Goal: Task Accomplishment & Management: Complete application form

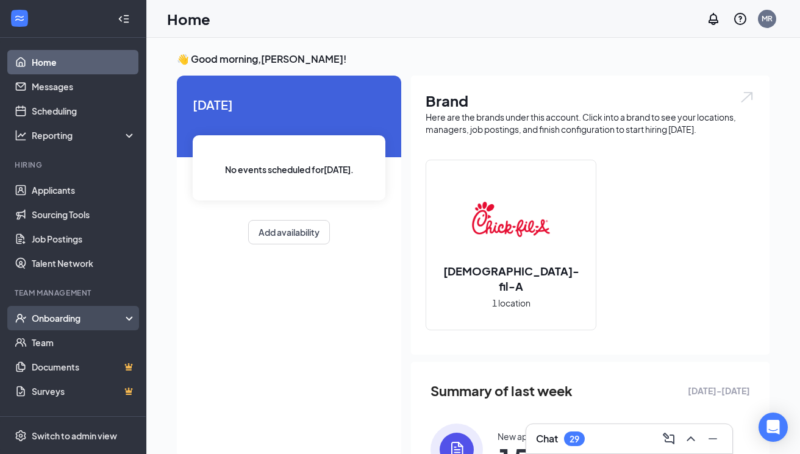
click at [65, 322] on div "Onboarding" at bounding box center [79, 318] width 94 height 12
click at [73, 346] on link "Overview" at bounding box center [84, 342] width 104 height 24
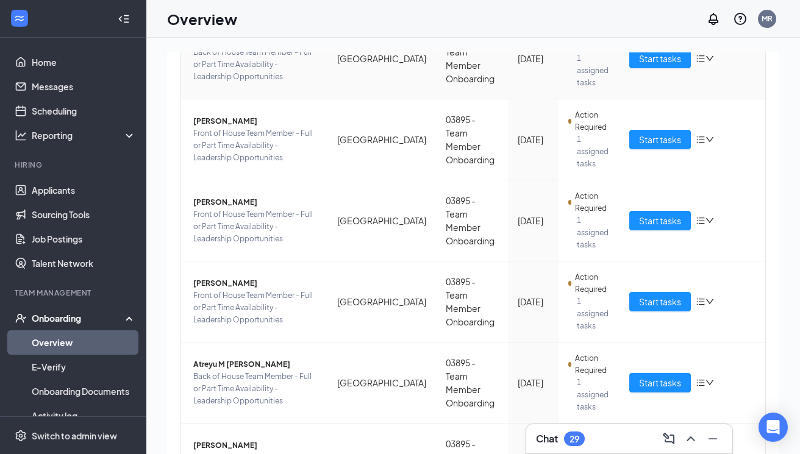
scroll to position [369, 0]
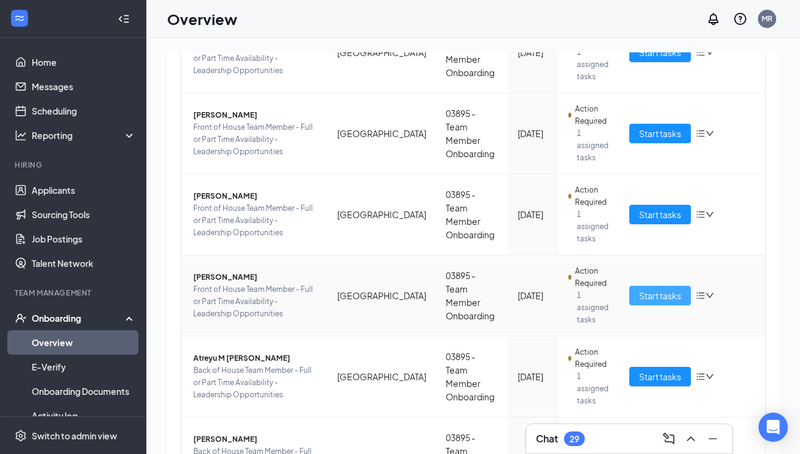
click at [635, 293] on button "Start tasks" at bounding box center [660, 296] width 62 height 20
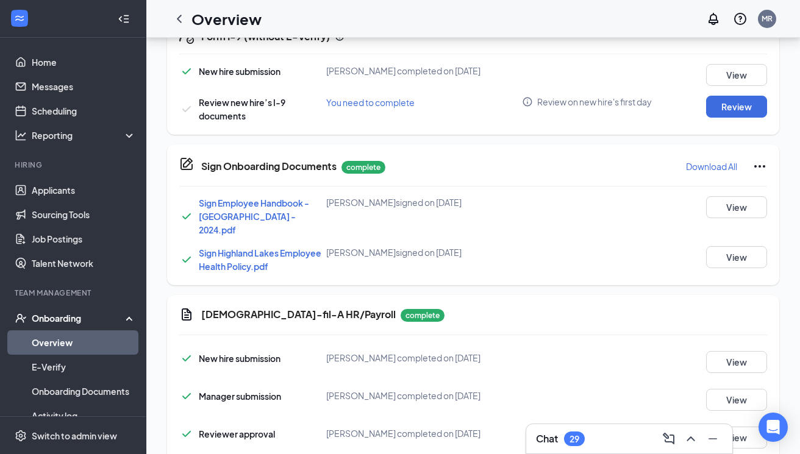
scroll to position [411, 0]
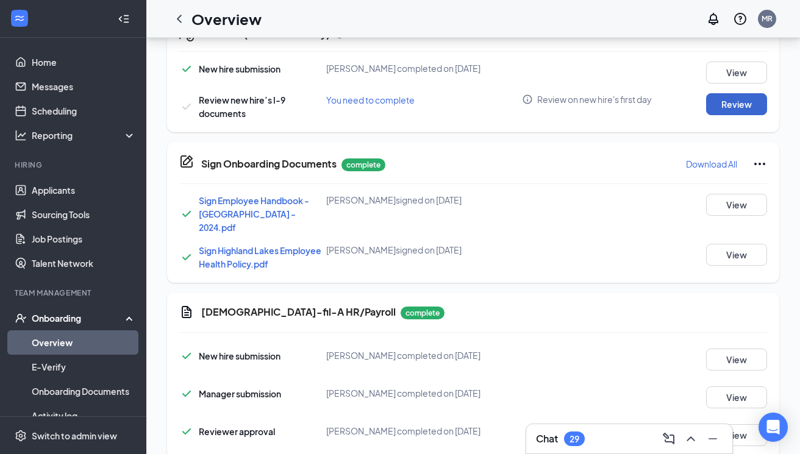
click at [735, 105] on button "Review" at bounding box center [736, 104] width 61 height 22
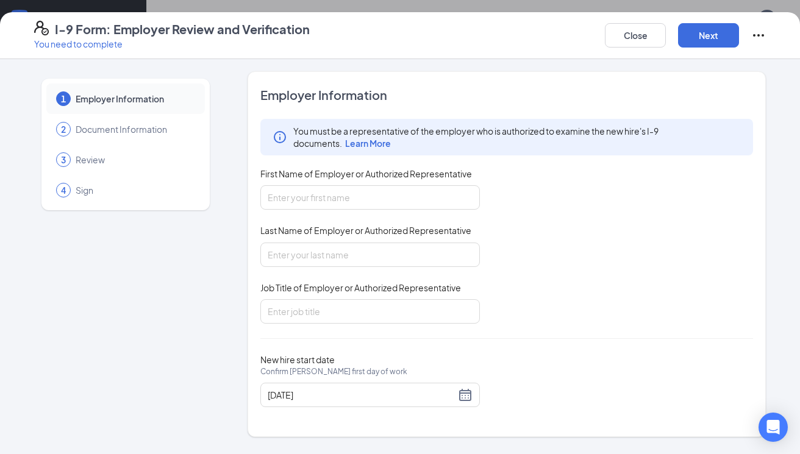
click at [371, 179] on span "First Name of Employer or Authorized Representative" at bounding box center [365, 174] width 211 height 12
click at [371, 185] on input "First Name of Employer or Authorized Representative" at bounding box center [369, 197] width 219 height 24
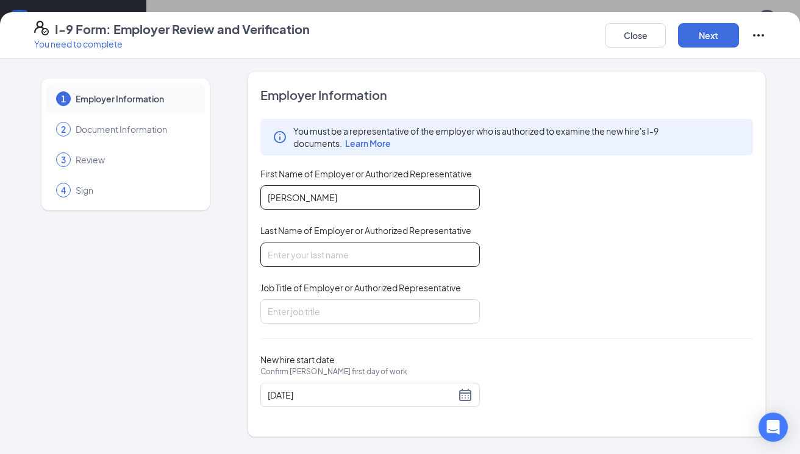
type input "[PERSON_NAME]"
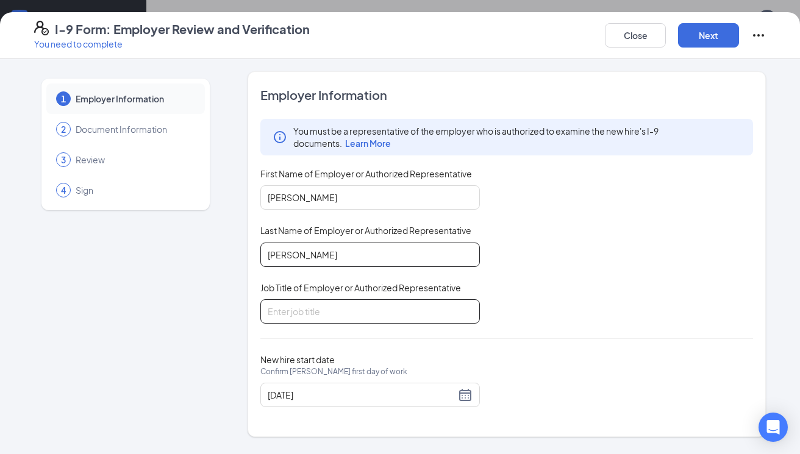
type input "[PERSON_NAME]"
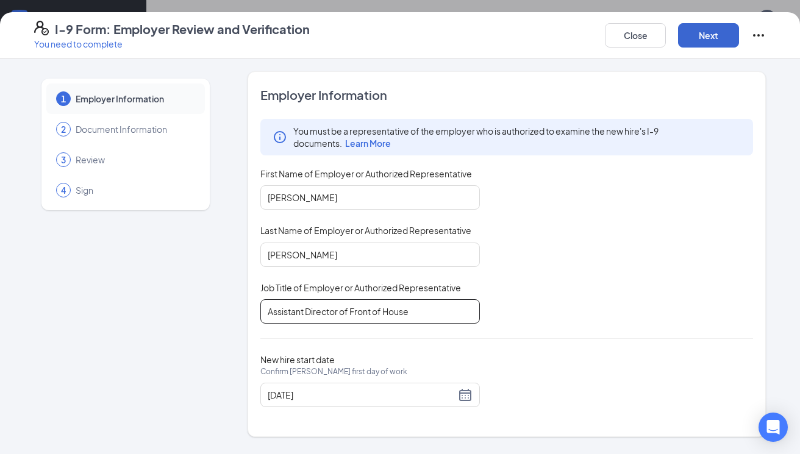
type input "Assistant Director of Front of House"
click at [708, 43] on button "Next" at bounding box center [708, 35] width 61 height 24
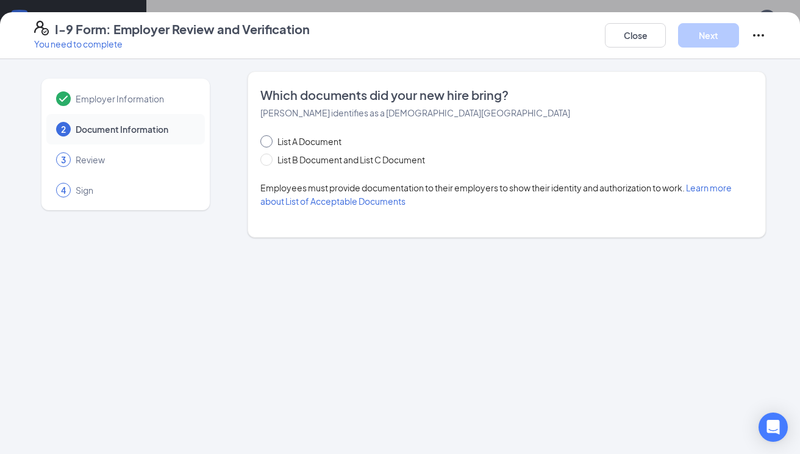
click at [269, 141] on span at bounding box center [266, 141] width 12 height 12
click at [269, 141] on input "List A Document" at bounding box center [264, 139] width 9 height 9
radio input "true"
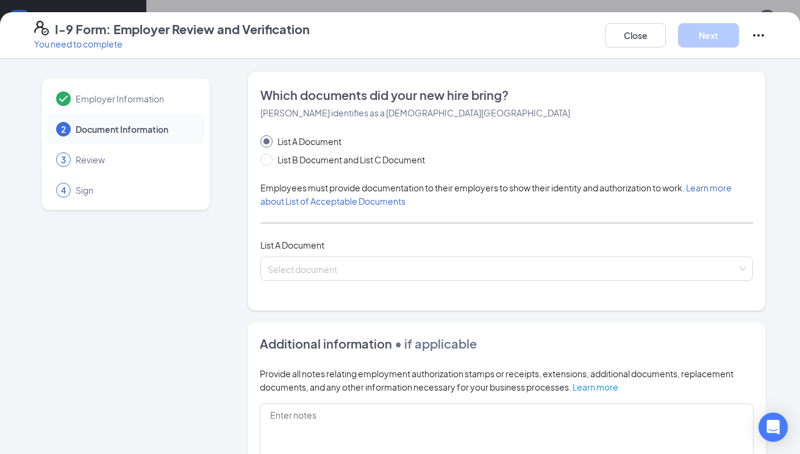
click at [407, 291] on div "Which documents did your new hire bring? [PERSON_NAME] identifies as a [DEMOGRA…" at bounding box center [506, 191] width 492 height 209
click at [405, 262] on input "search" at bounding box center [502, 266] width 469 height 18
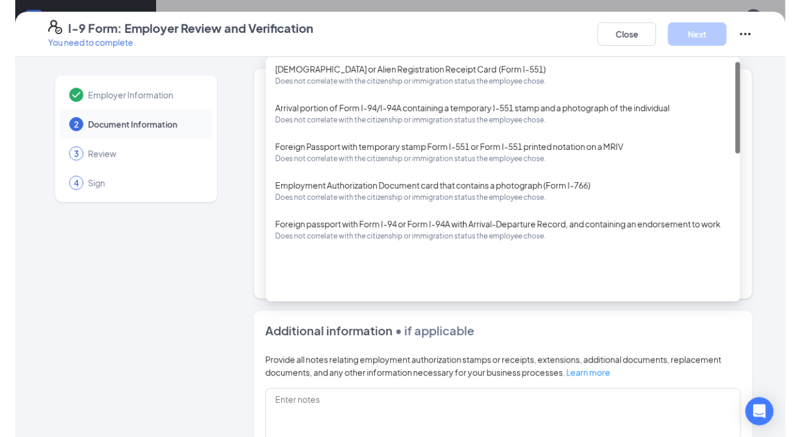
scroll to position [0, 0]
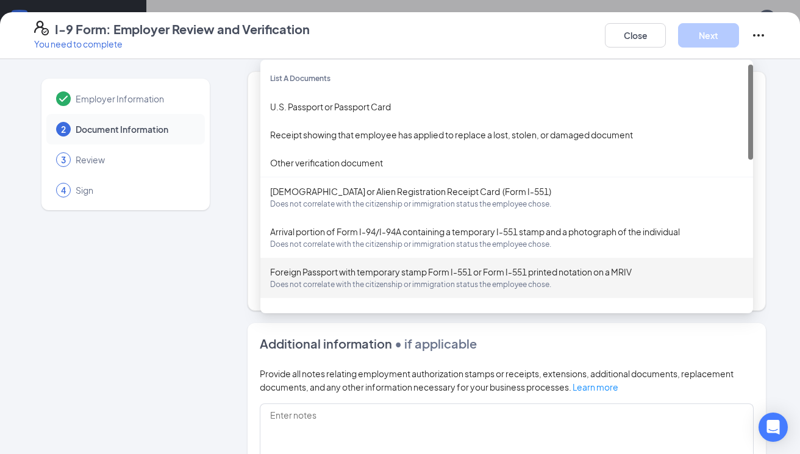
click at [186, 370] on div "Employer Information 2 Document Information 3 Review 4 Sign" at bounding box center [125, 350] width 183 height 558
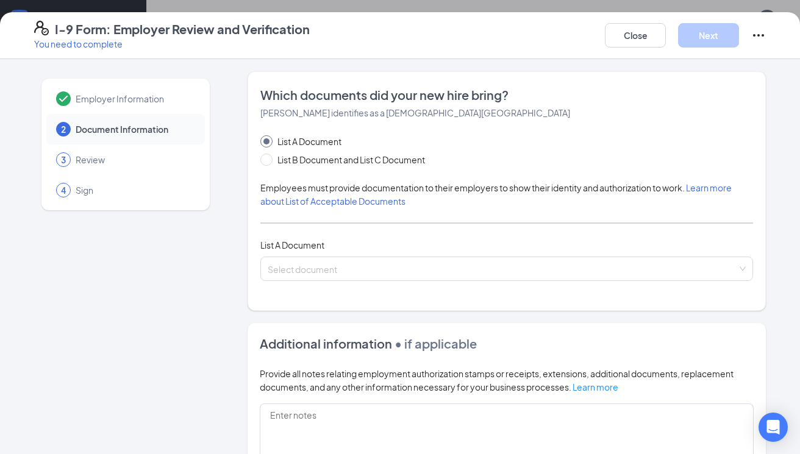
click at [269, 168] on div "List A Document List B Document and List C Document Employees must provide docu…" at bounding box center [506, 208] width 492 height 146
click at [269, 158] on span at bounding box center [266, 160] width 12 height 12
click at [269, 158] on input "List B Document and List C Document" at bounding box center [264, 158] width 9 height 9
radio input "true"
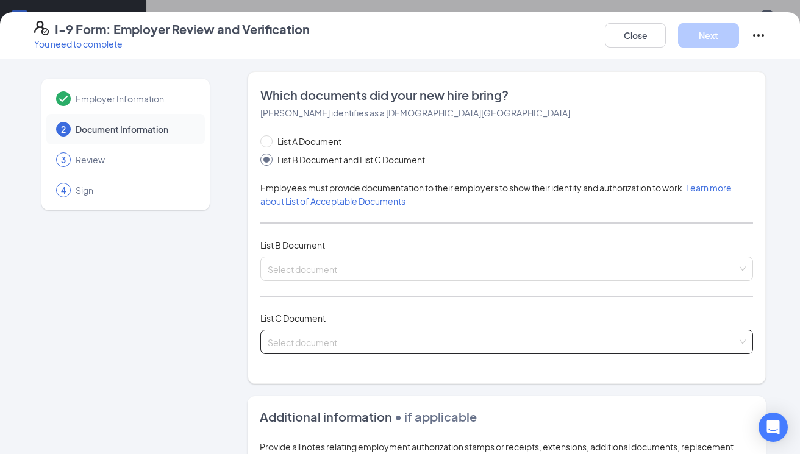
click at [339, 350] on span at bounding box center [502, 341] width 469 height 23
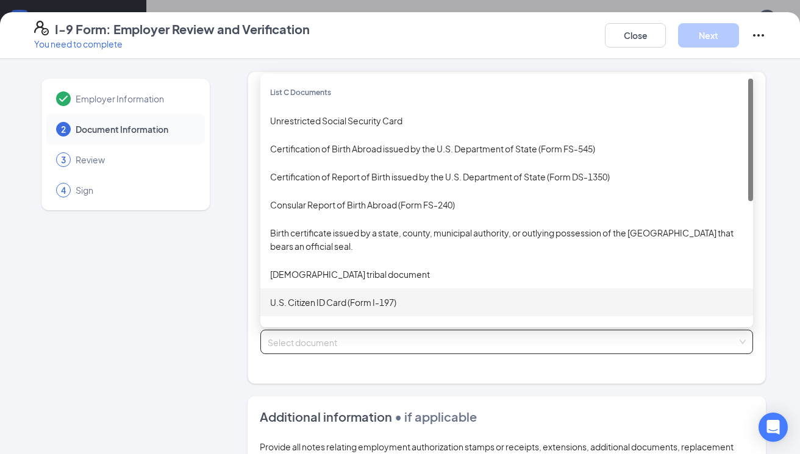
click at [232, 349] on div "Employer Information 2 Document Information 3 Review 4 Sign Which documents did…" at bounding box center [399, 386] width 731 height 631
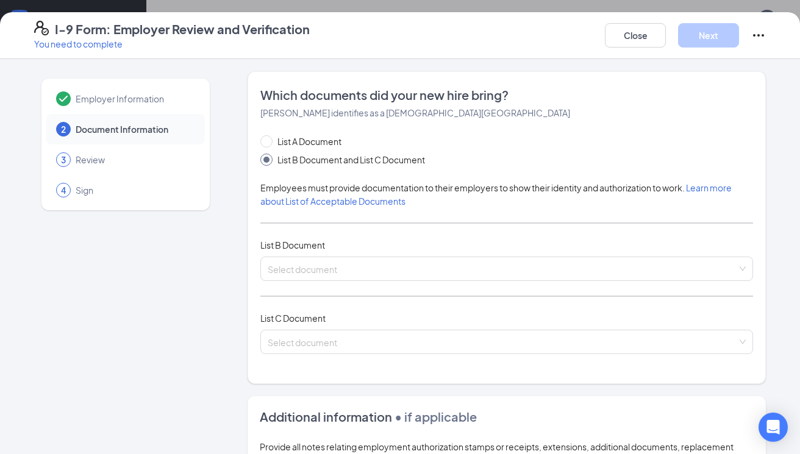
click at [271, 129] on div "Which documents did your new hire bring? [PERSON_NAME] identifies as a [DEMOGRA…" at bounding box center [506, 228] width 492 height 282
click at [271, 131] on div "Which documents did your new hire bring? [PERSON_NAME] identifies as a [DEMOGRA…" at bounding box center [506, 228] width 492 height 282
click at [271, 139] on span at bounding box center [266, 141] width 12 height 12
click at [269, 139] on input "List A Document" at bounding box center [264, 139] width 9 height 9
radio input "true"
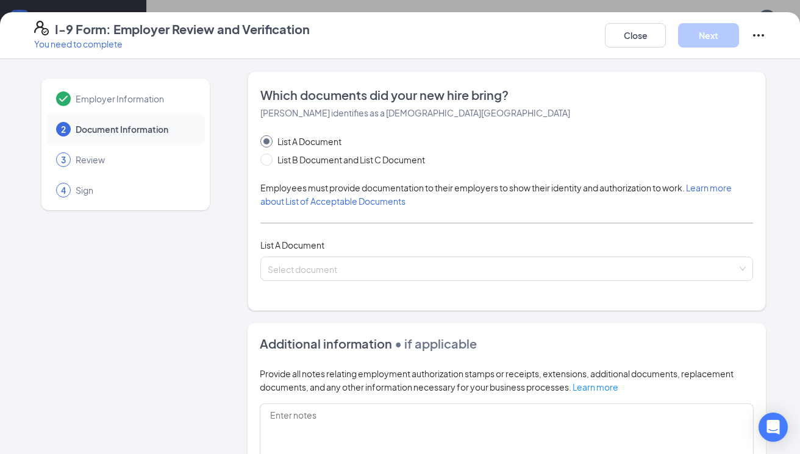
click at [325, 206] on span "Learn more about List of Acceptable Documents" at bounding box center [495, 194] width 471 height 24
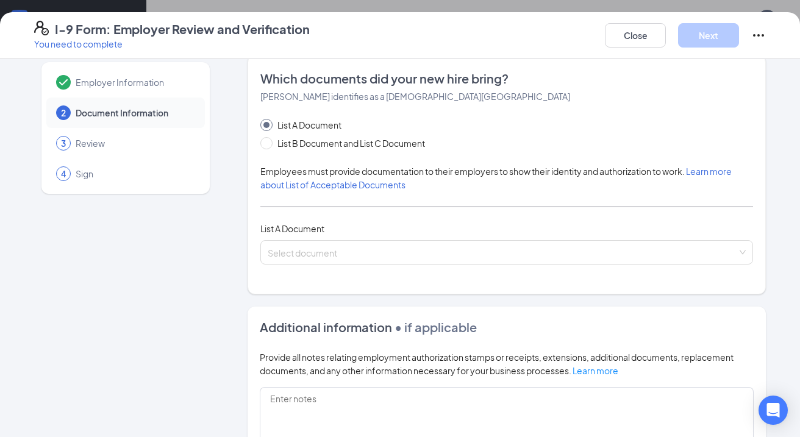
scroll to position [12, 0]
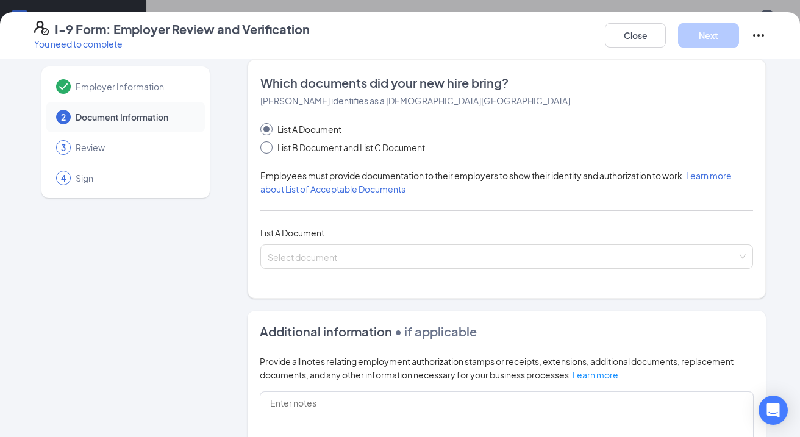
click at [300, 146] on span "List B Document and List C Document" at bounding box center [350, 147] width 157 height 13
click at [269, 146] on input "List B Document and List C Document" at bounding box center [264, 145] width 9 height 9
radio input "true"
radio input "false"
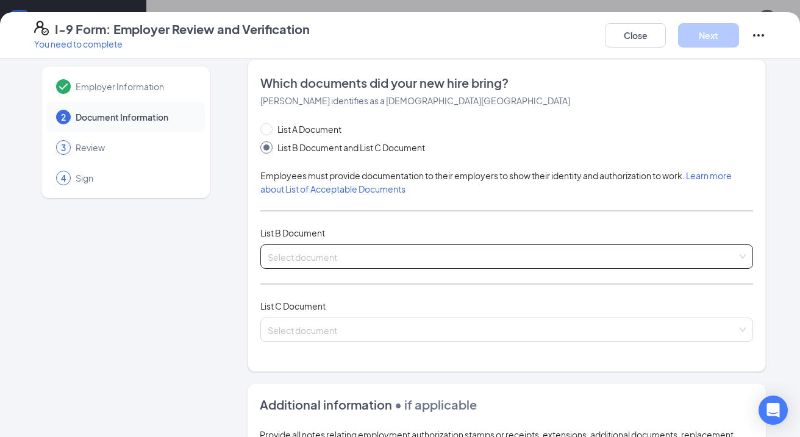
click at [367, 264] on span at bounding box center [502, 256] width 469 height 23
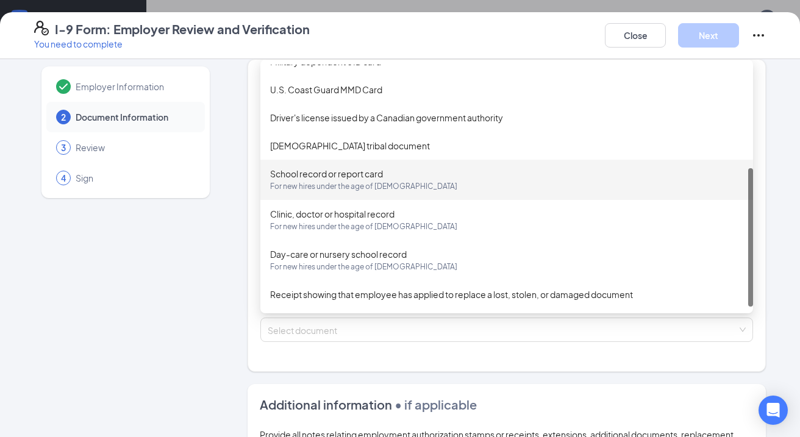
scroll to position [180, 0]
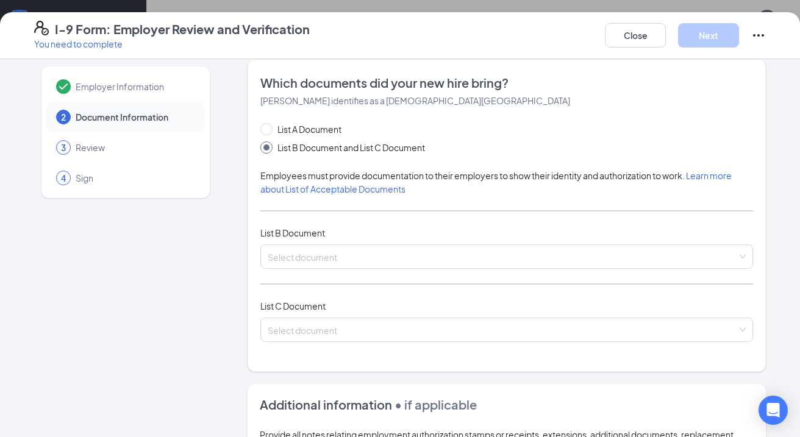
click at [201, 336] on div "Employer Information 2 Document Information 3 Review 4 Sign" at bounding box center [125, 374] width 183 height 631
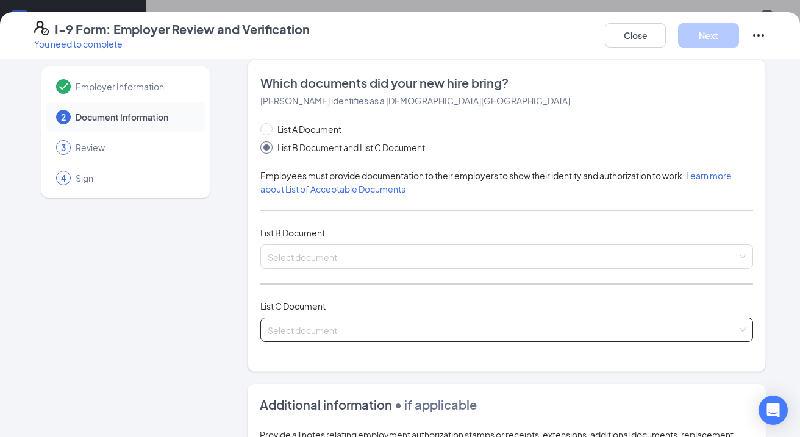
click at [304, 329] on input "search" at bounding box center [502, 327] width 469 height 18
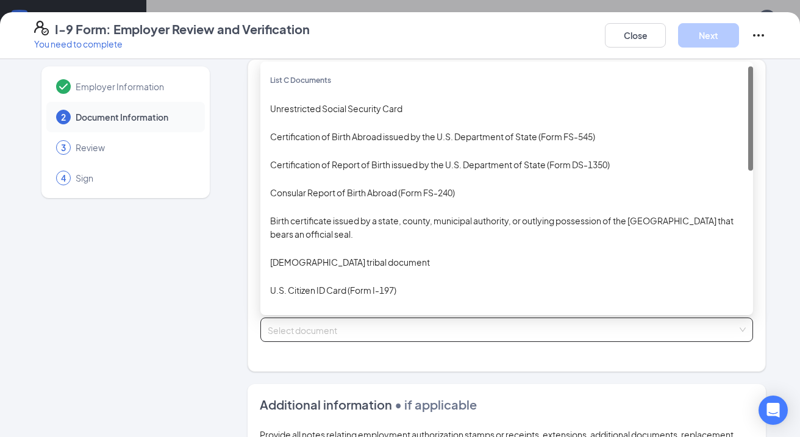
scroll to position [0, 0]
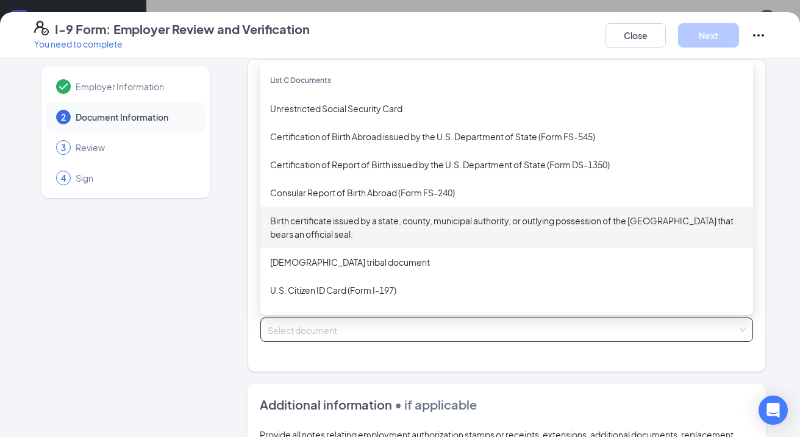
click at [368, 227] on div "Birth certificate issued by a state, county, municipal authority, or outlying p…" at bounding box center [506, 227] width 473 height 27
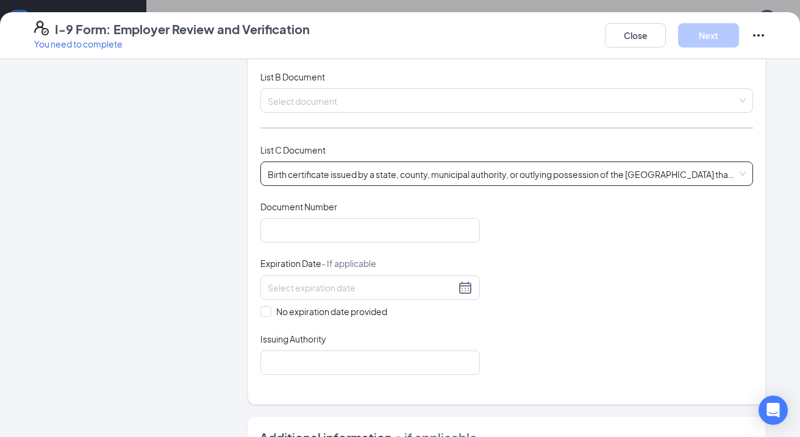
scroll to position [179, 0]
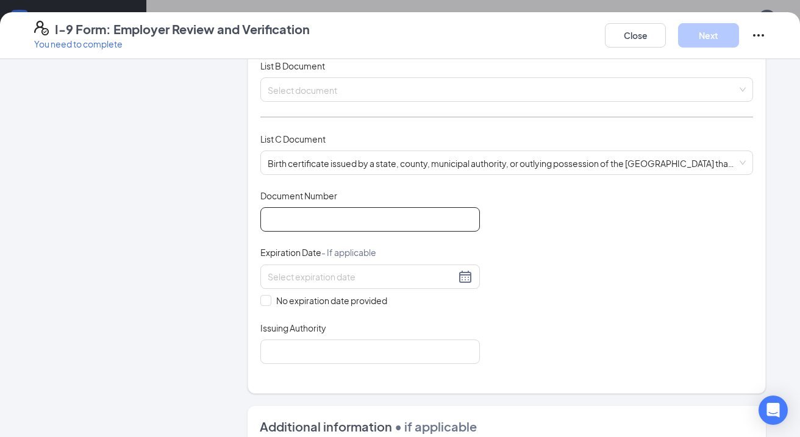
click at [357, 220] on input "Document Number" at bounding box center [369, 219] width 219 height 24
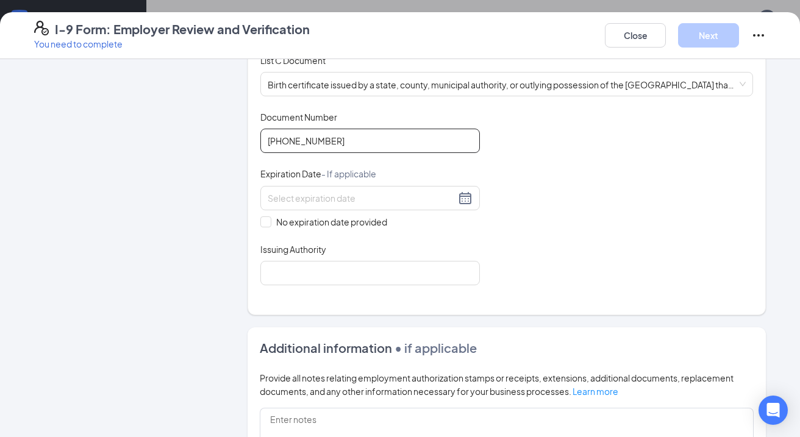
scroll to position [273, 0]
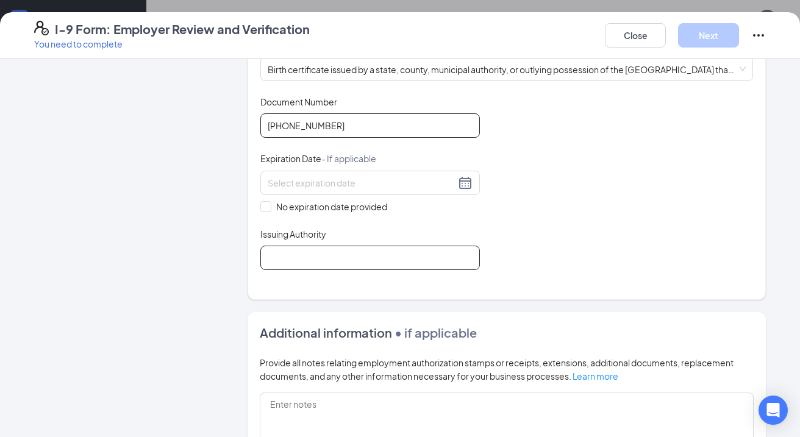
type input "[PHONE_NUMBER]"
click at [409, 266] on input "Issuing Authority" at bounding box center [369, 258] width 219 height 24
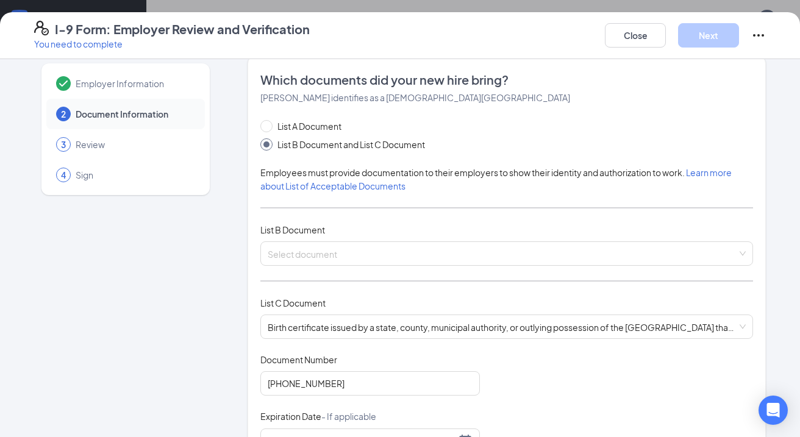
scroll to position [15, 0]
type input "State of [US_STATE]"
click at [490, 256] on input "search" at bounding box center [502, 252] width 469 height 18
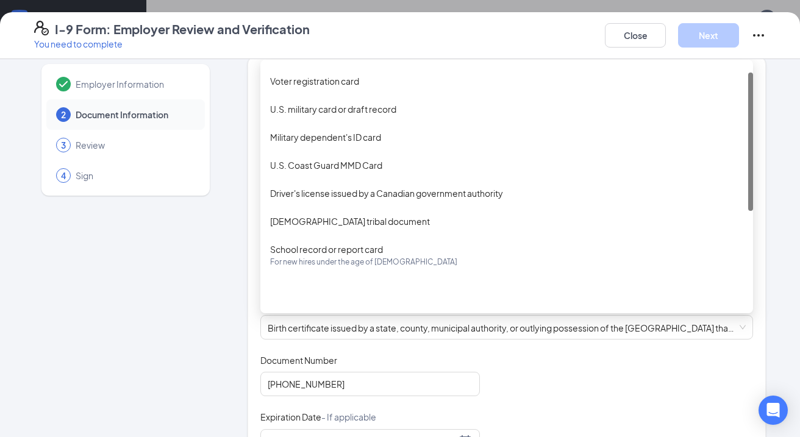
scroll to position [0, 0]
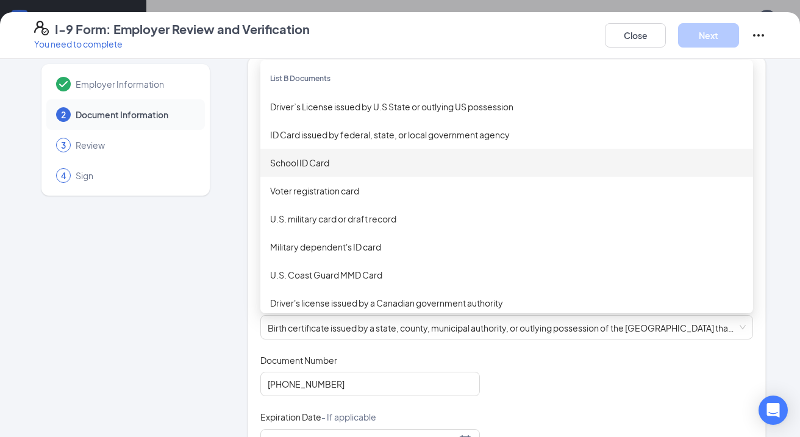
click at [387, 167] on div "School ID Card" at bounding box center [506, 162] width 473 height 13
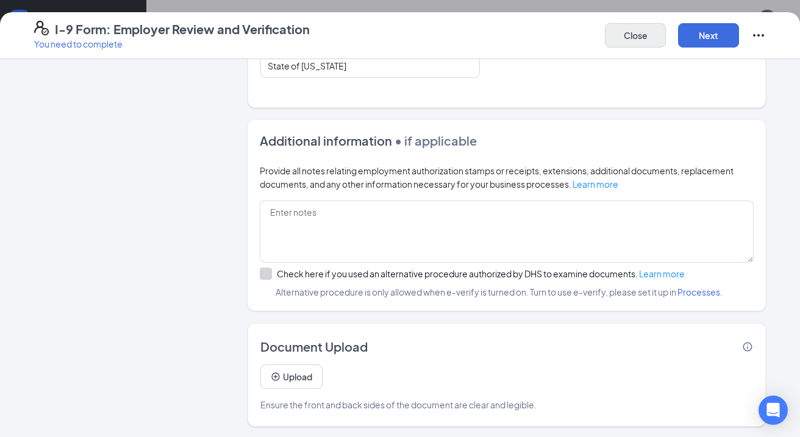
scroll to position [653, 0]
click at [720, 47] on button "Next" at bounding box center [708, 35] width 61 height 24
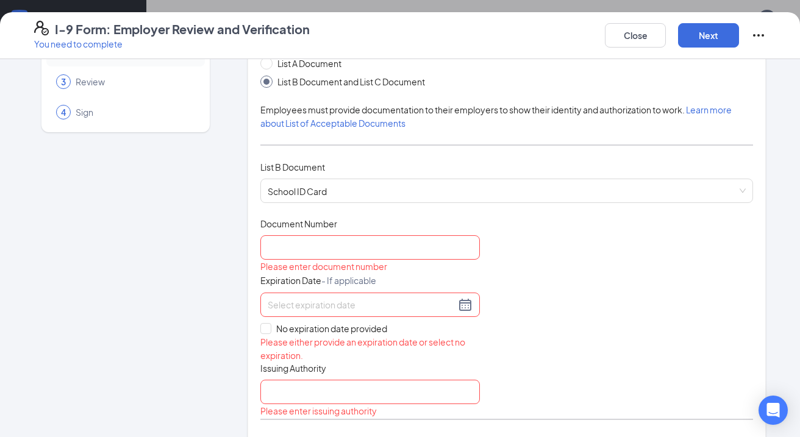
scroll to position [87, 0]
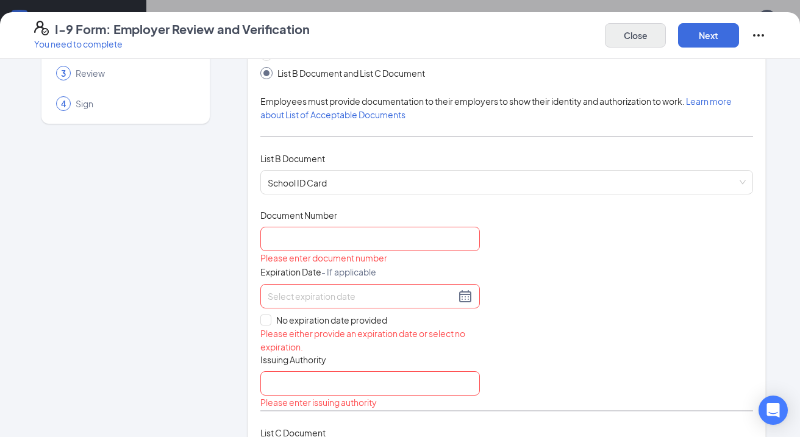
click at [648, 41] on button "Close" at bounding box center [635, 35] width 61 height 24
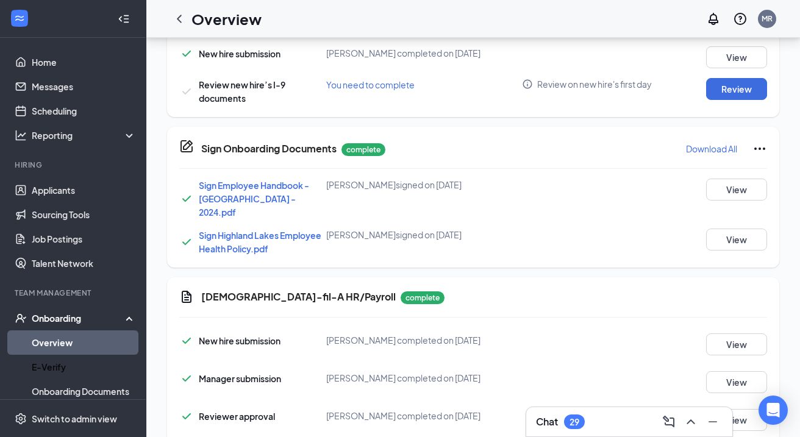
click at [63, 344] on link "Overview" at bounding box center [84, 342] width 104 height 24
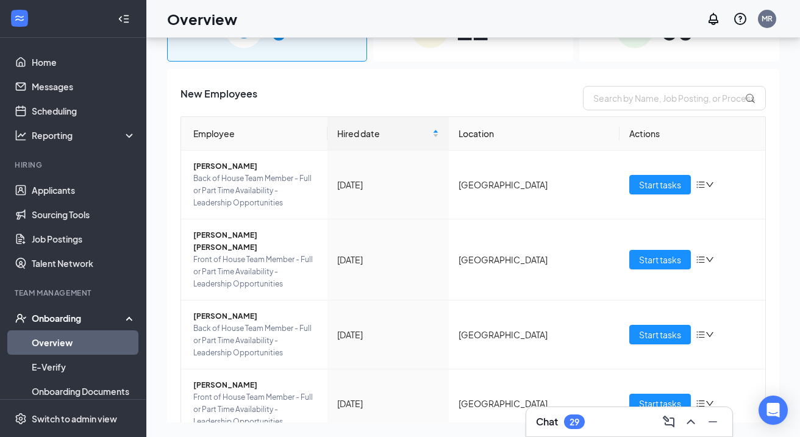
scroll to position [55, 0]
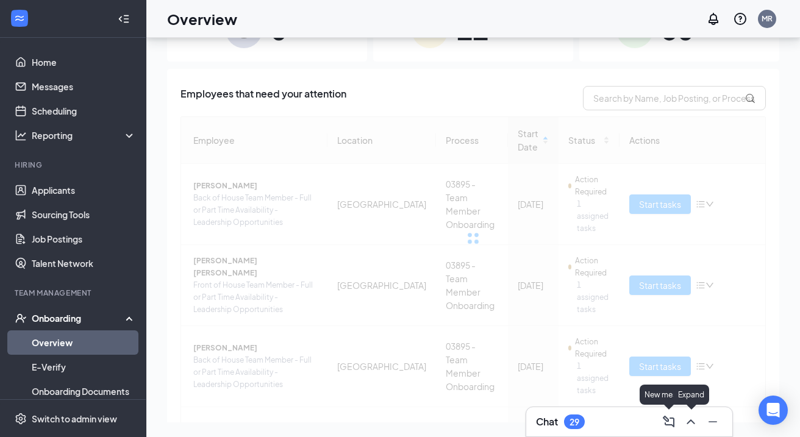
click at [689, 421] on icon "ChevronUp" at bounding box center [690, 421] width 8 height 5
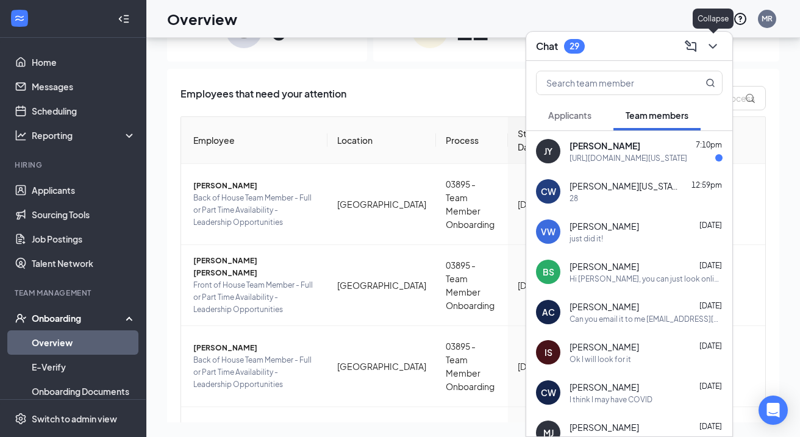
click at [715, 49] on icon "ChevronDown" at bounding box center [712, 46] width 15 height 15
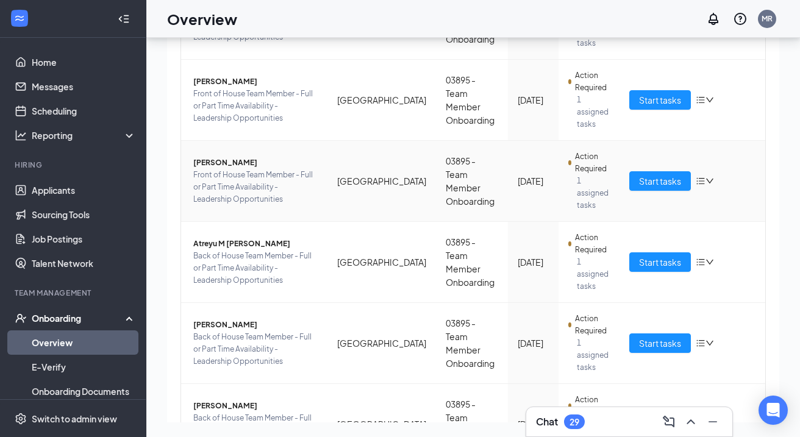
scroll to position [443, 0]
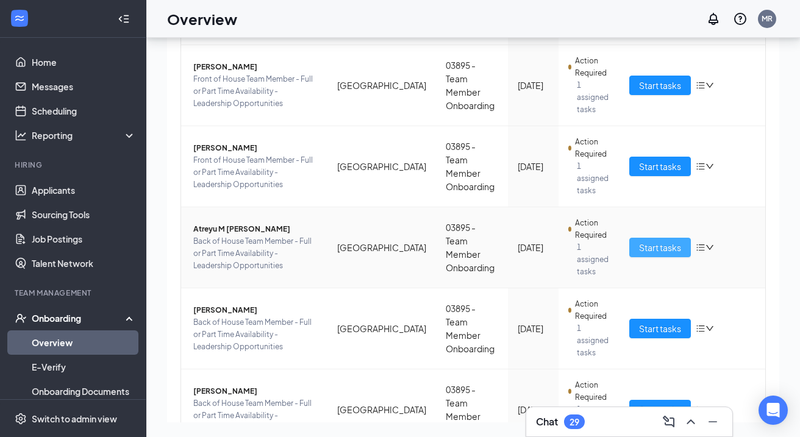
click at [666, 255] on button "Start tasks" at bounding box center [660, 248] width 62 height 20
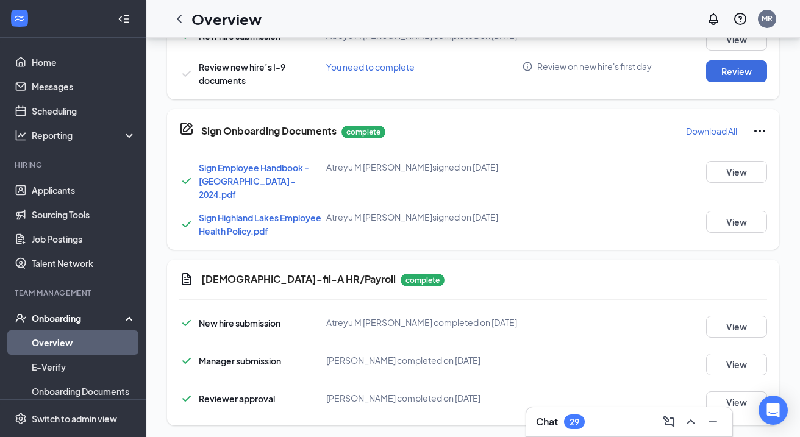
scroll to position [444, 0]
click at [766, 72] on button "Review" at bounding box center [736, 72] width 61 height 22
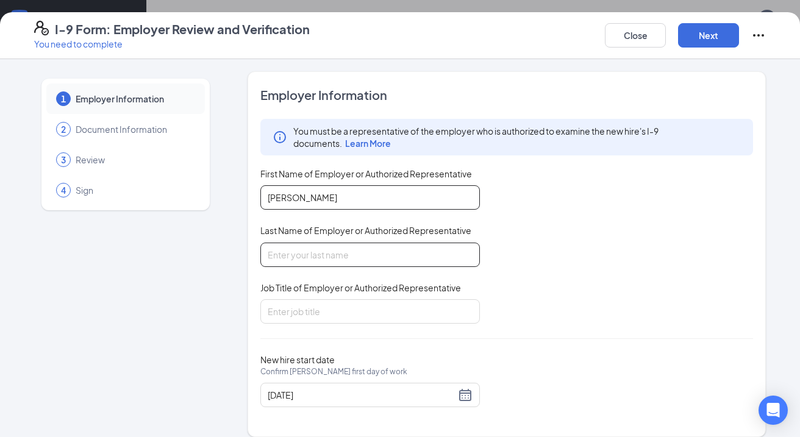
type input "[PERSON_NAME]"
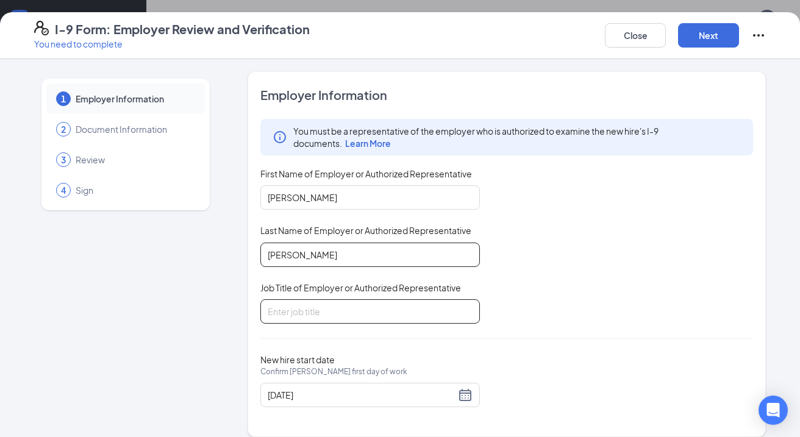
type input "[PERSON_NAME]"
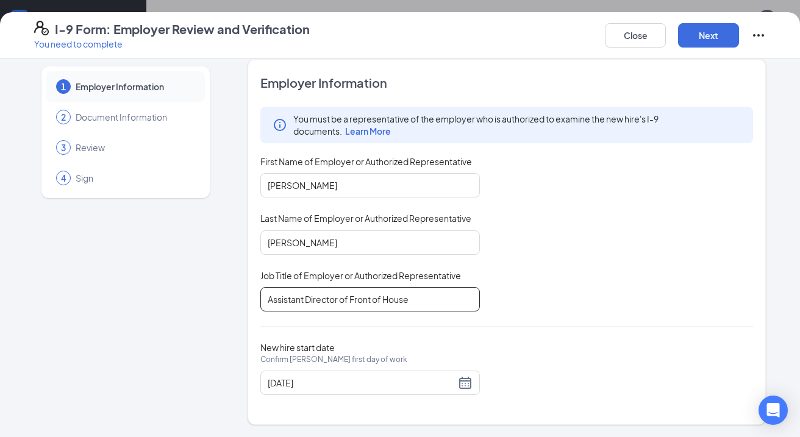
scroll to position [12, 0]
type input "Assistant Director of Front of House"
click at [711, 26] on button "Next" at bounding box center [708, 35] width 61 height 24
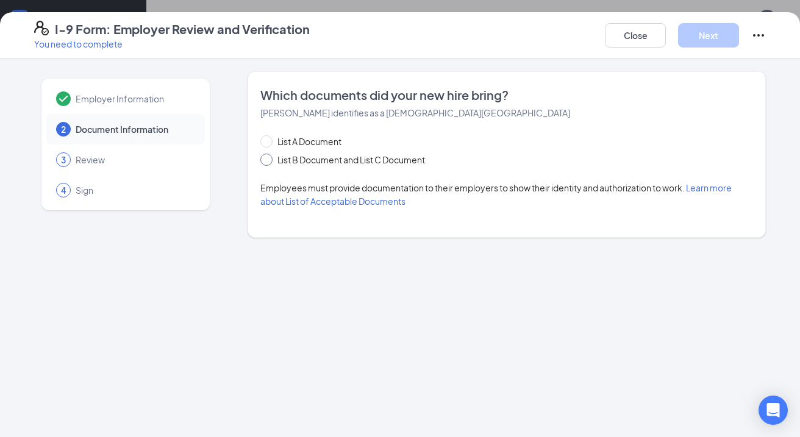
click at [407, 162] on span "List B Document and List C Document" at bounding box center [350, 159] width 157 height 13
click at [269, 162] on input "List B Document and List C Document" at bounding box center [264, 158] width 9 height 9
radio input "true"
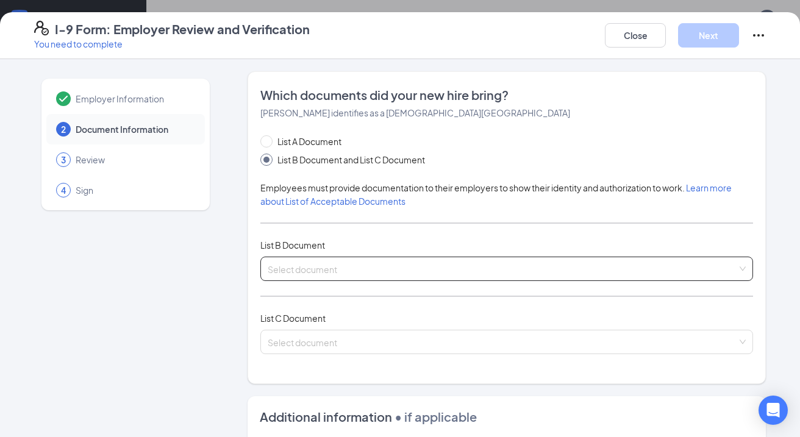
click at [404, 278] on span at bounding box center [502, 268] width 469 height 23
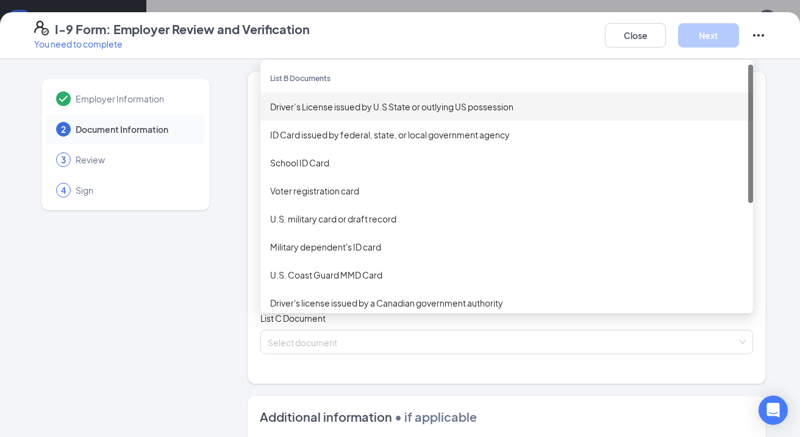
click at [355, 104] on div "Driver’s License issued by U.S State or outlying US possession" at bounding box center [506, 106] width 473 height 13
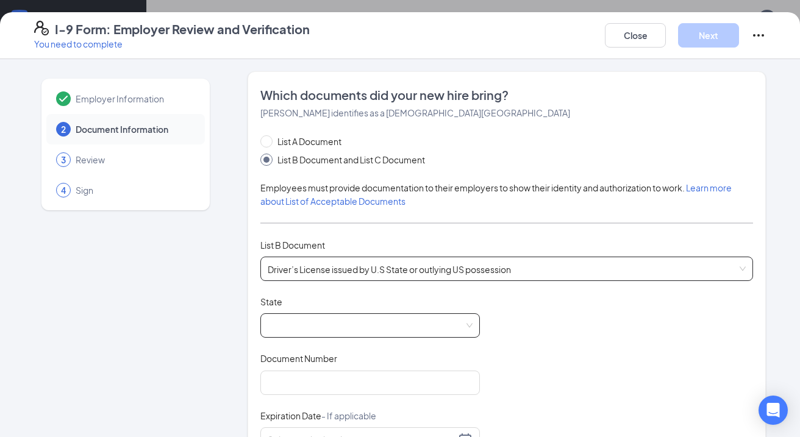
scroll to position [47, 0]
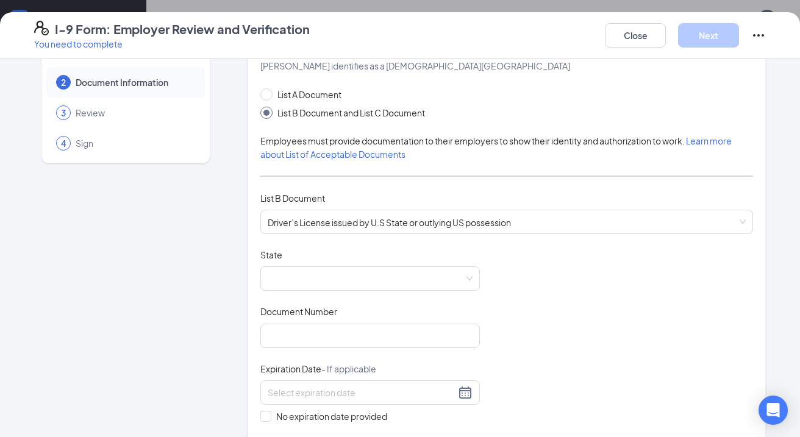
click at [366, 265] on div "State" at bounding box center [369, 258] width 219 height 18
click at [363, 291] on div "Document Title Driver’s License issued by U.S State or outlying US possession S…" at bounding box center [506, 365] width 492 height 232
click at [363, 272] on span at bounding box center [370, 278] width 205 height 23
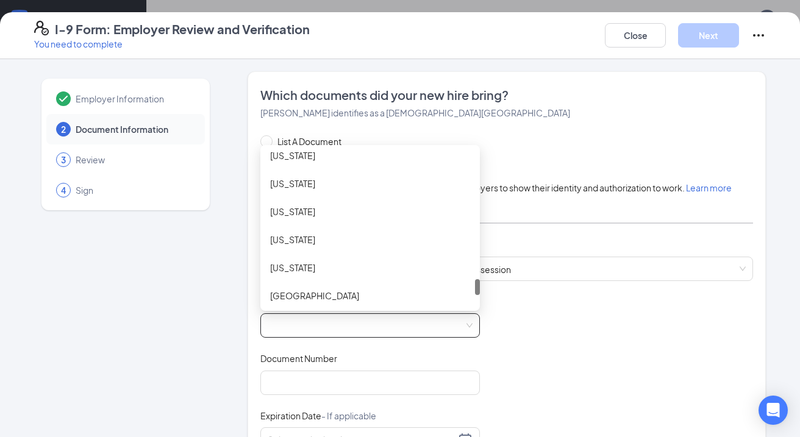
scroll to position [1271, 0]
click at [366, 216] on div "[US_STATE]" at bounding box center [370, 210] width 200 height 13
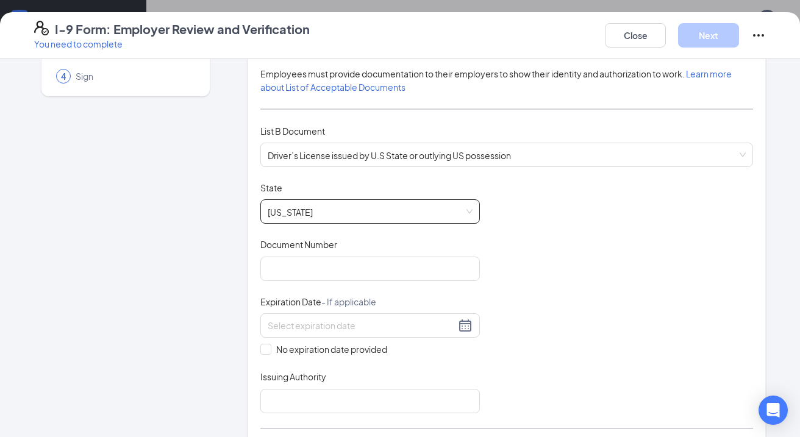
scroll to position [126, 0]
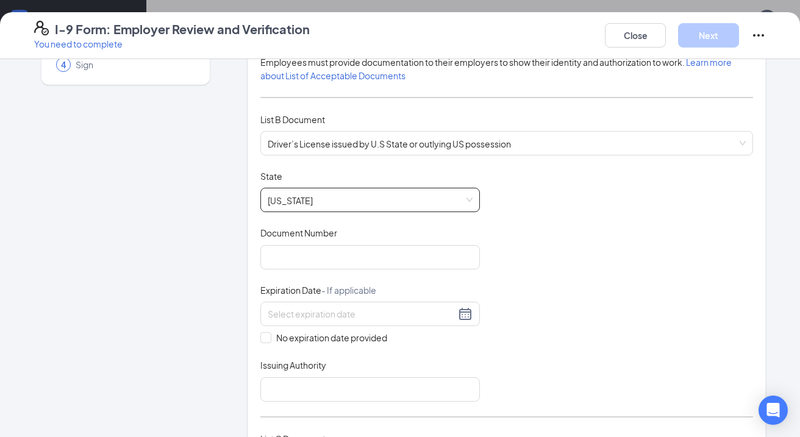
click at [380, 242] on div "Document Number" at bounding box center [369, 236] width 219 height 18
click at [380, 257] on input "Document Number" at bounding box center [369, 257] width 219 height 24
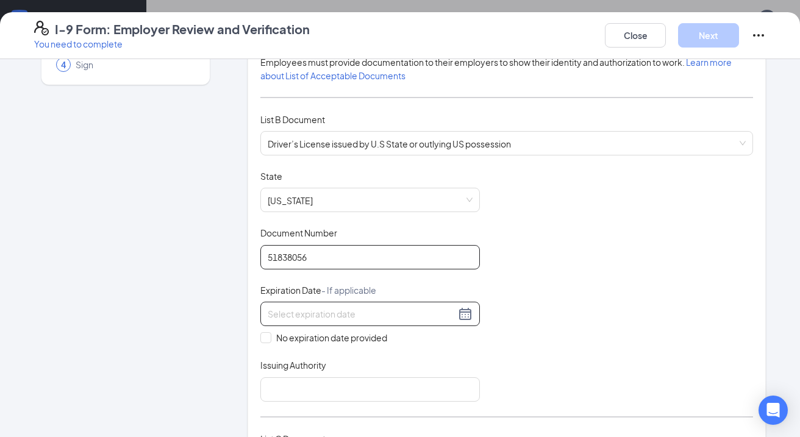
type input "51838056"
click at [384, 310] on input at bounding box center [362, 313] width 188 height 13
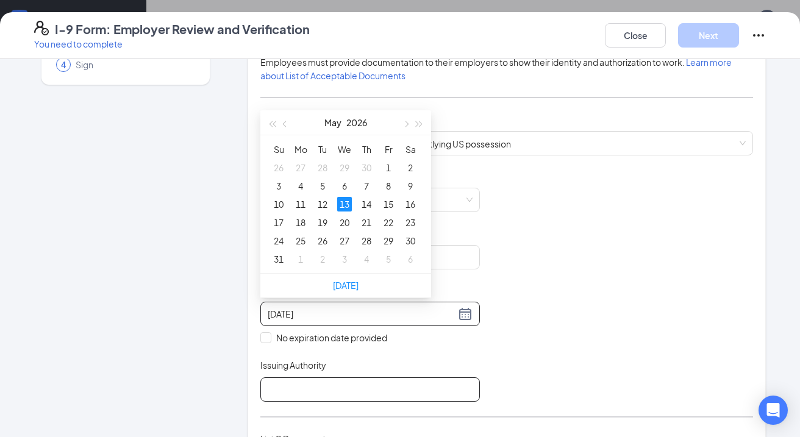
type input "[DATE]"
click at [429, 386] on input "Issuing Authority" at bounding box center [369, 389] width 219 height 24
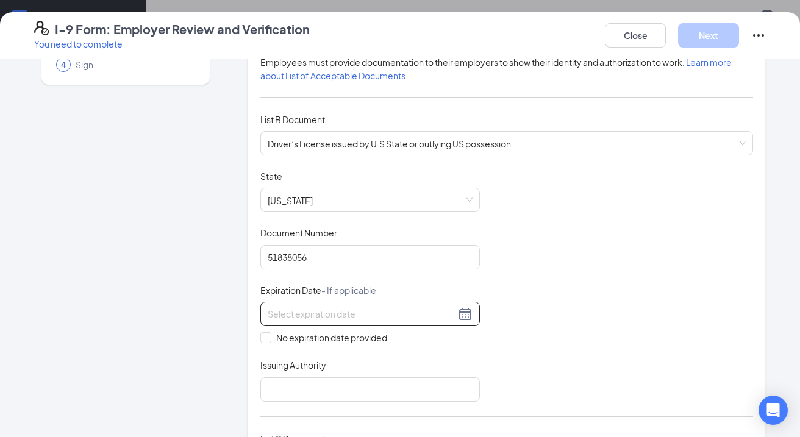
click at [310, 307] on input at bounding box center [362, 313] width 188 height 13
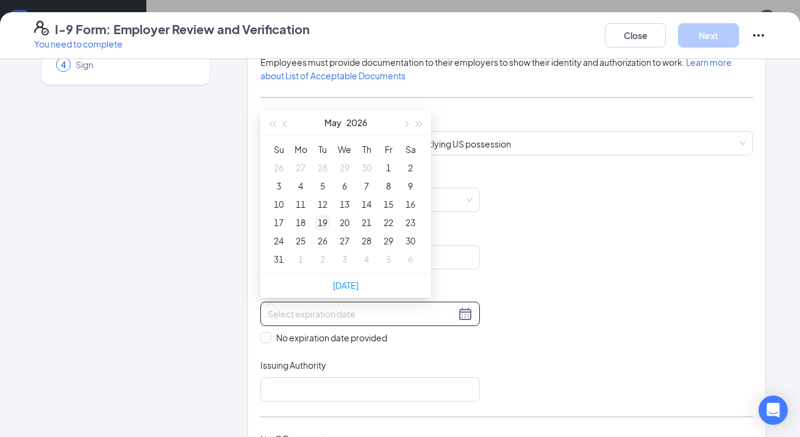
type input "[DATE]"
click at [342, 205] on div "13" at bounding box center [344, 204] width 15 height 15
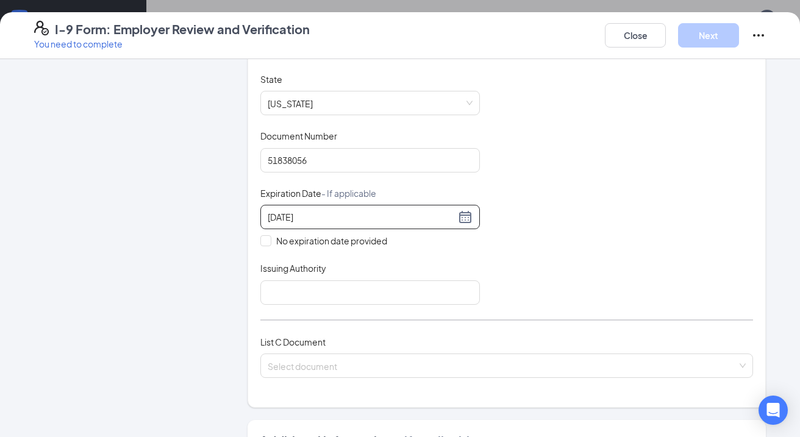
scroll to position [240, 0]
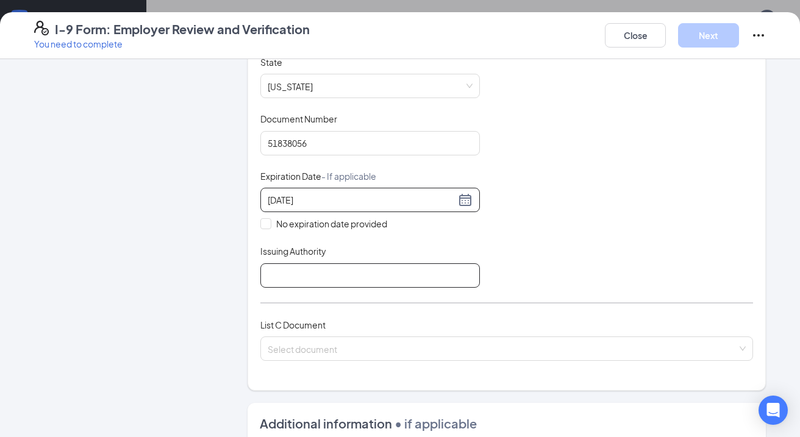
click at [373, 281] on input "Issuing Authority" at bounding box center [369, 275] width 219 height 24
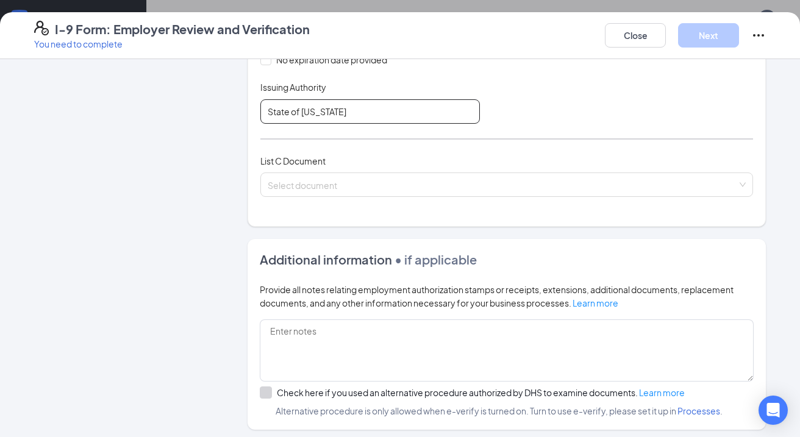
scroll to position [410, 0]
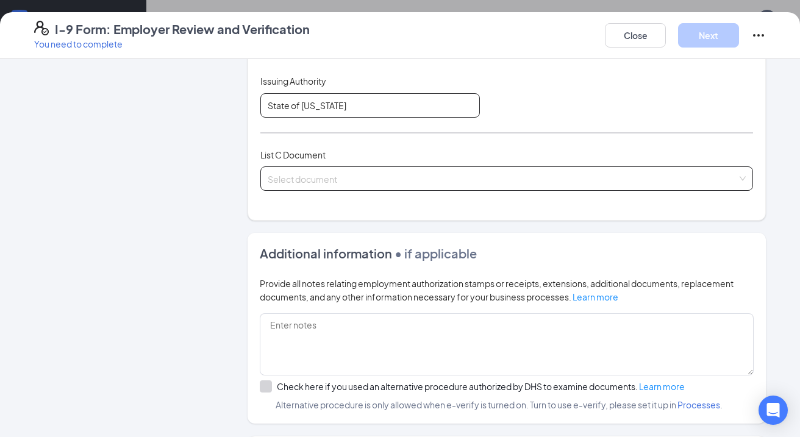
type input "State of [US_STATE]"
click at [330, 181] on input "search" at bounding box center [502, 176] width 469 height 18
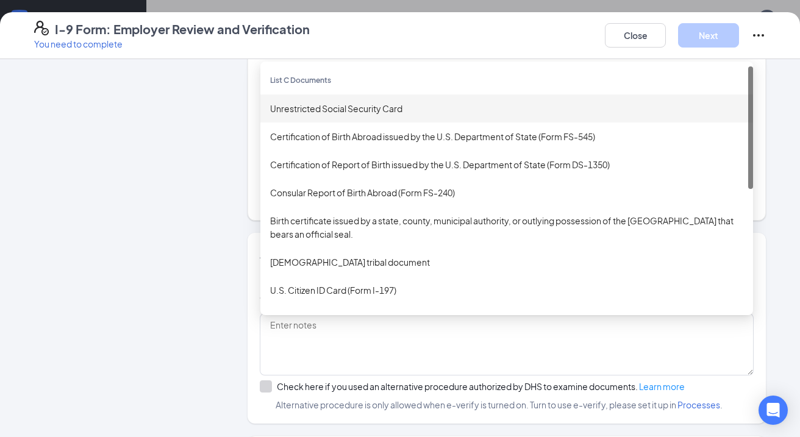
click at [324, 115] on div "Unrestricted Social Security Card" at bounding box center [506, 108] width 492 height 28
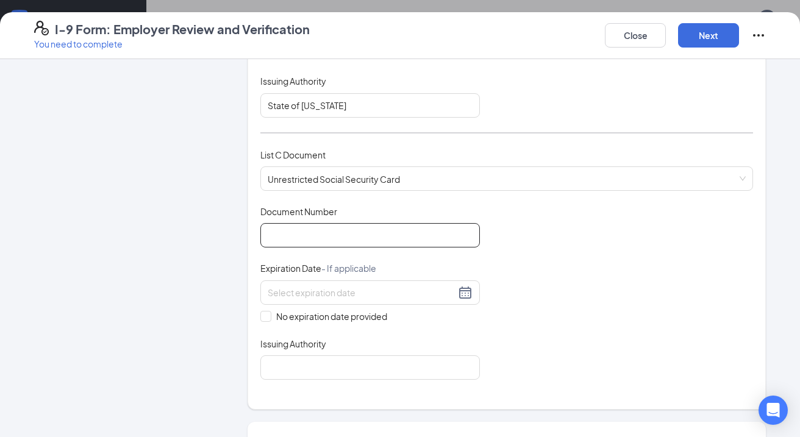
click at [303, 228] on input "Document Number" at bounding box center [369, 235] width 219 height 24
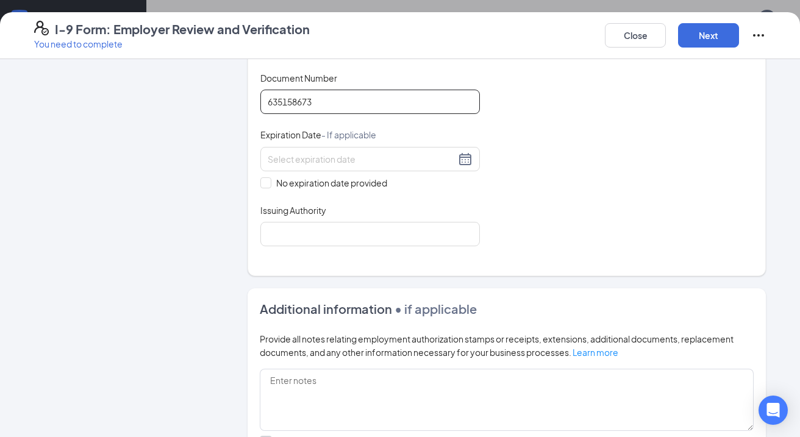
scroll to position [545, 0]
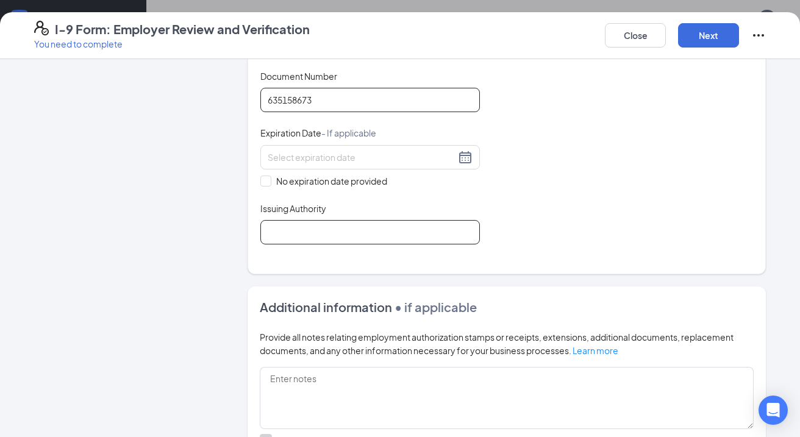
type input "635158673"
click at [422, 228] on input "Issuing Authority" at bounding box center [369, 232] width 219 height 24
type input "S"
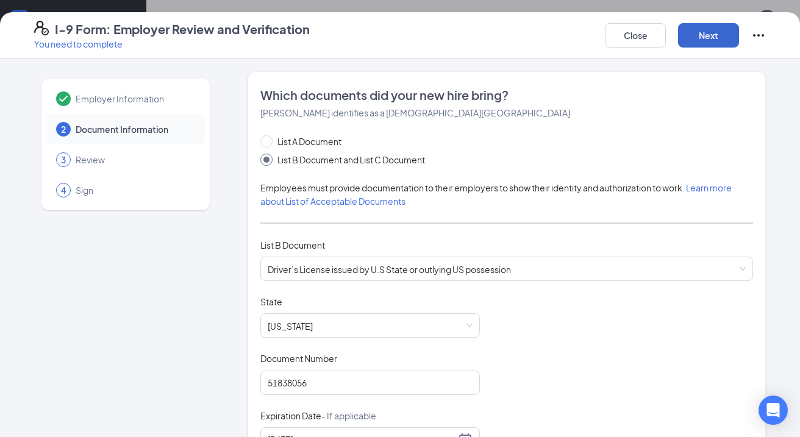
scroll to position [0, 0]
type input "U.S Government"
click at [694, 44] on button "Next" at bounding box center [708, 35] width 61 height 24
click at [706, 40] on button "Next" at bounding box center [708, 35] width 61 height 24
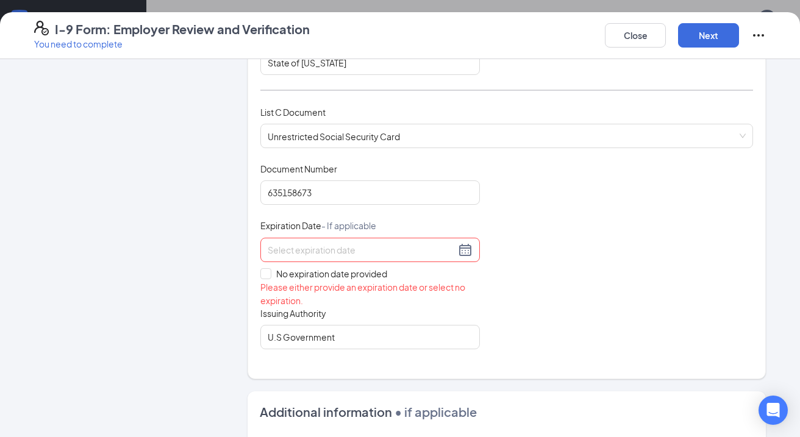
scroll to position [450, 0]
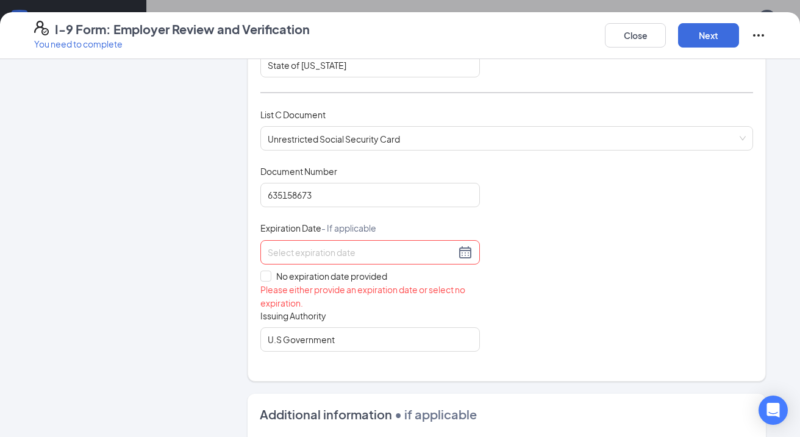
click at [388, 252] on input at bounding box center [362, 252] width 188 height 13
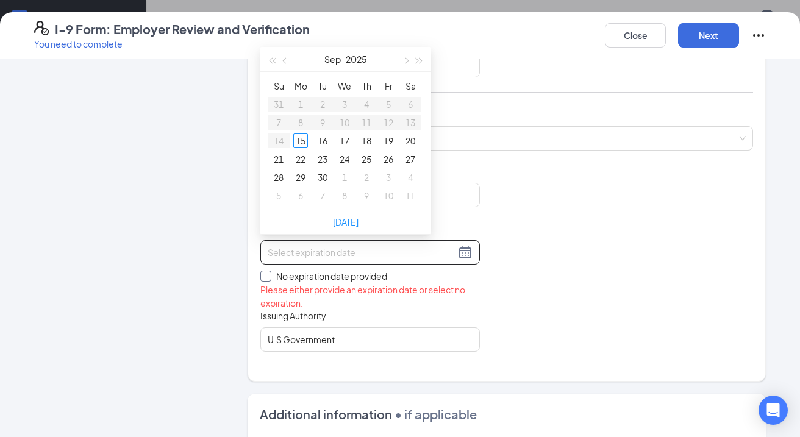
click at [263, 272] on input "No expiration date provided" at bounding box center [264, 275] width 9 height 9
checkbox input "true"
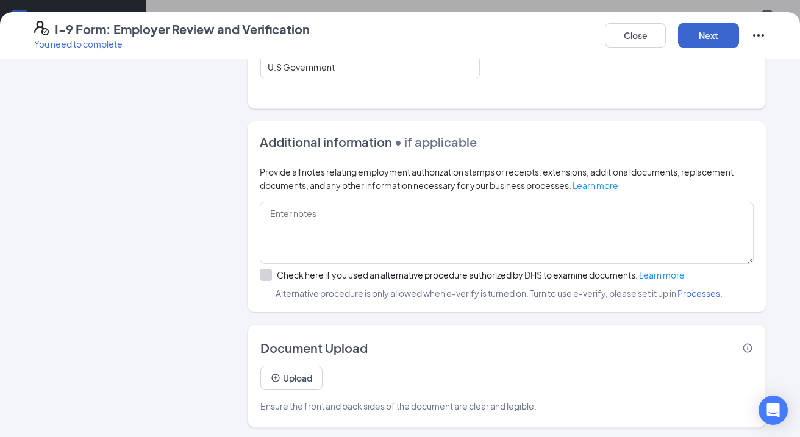
click at [714, 34] on button "Next" at bounding box center [708, 35] width 61 height 24
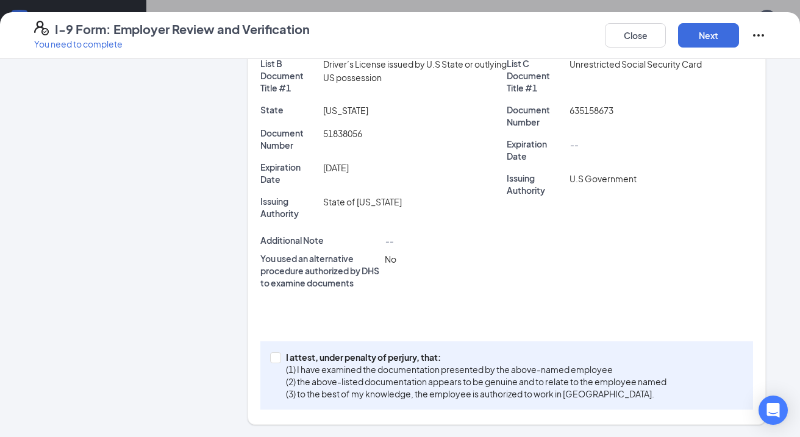
scroll to position [275, 0]
click at [274, 358] on input "I attest, under penalty of [PERSON_NAME], that: (1) I have examined the documen…" at bounding box center [274, 357] width 9 height 9
checkbox input "true"
click at [706, 34] on button "Next" at bounding box center [708, 35] width 61 height 24
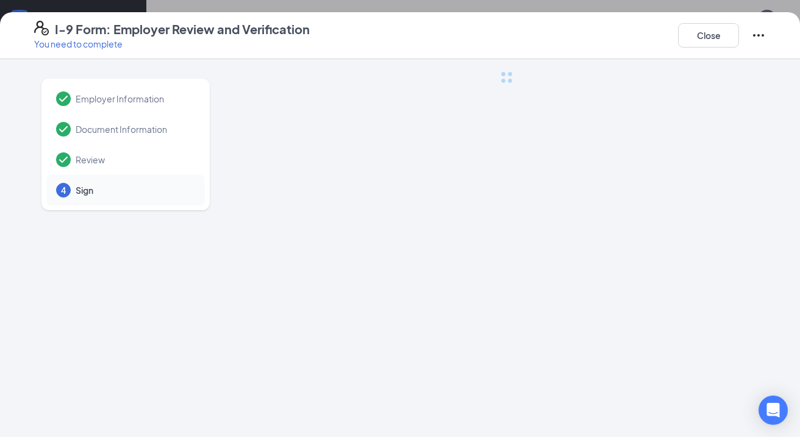
scroll to position [0, 0]
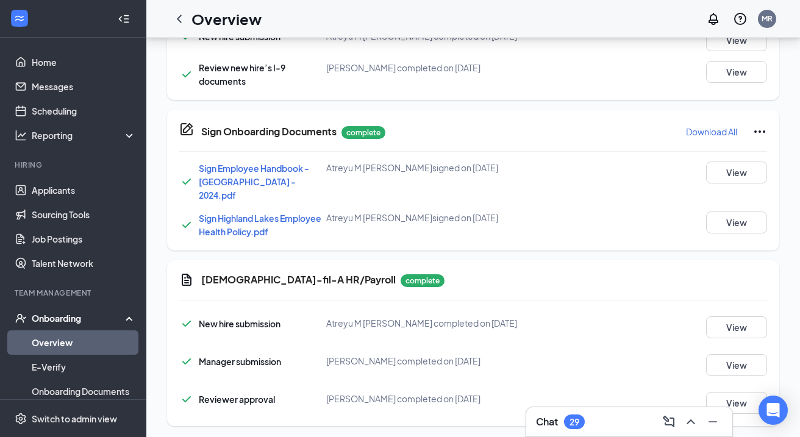
click at [69, 348] on link "Overview" at bounding box center [84, 342] width 104 height 24
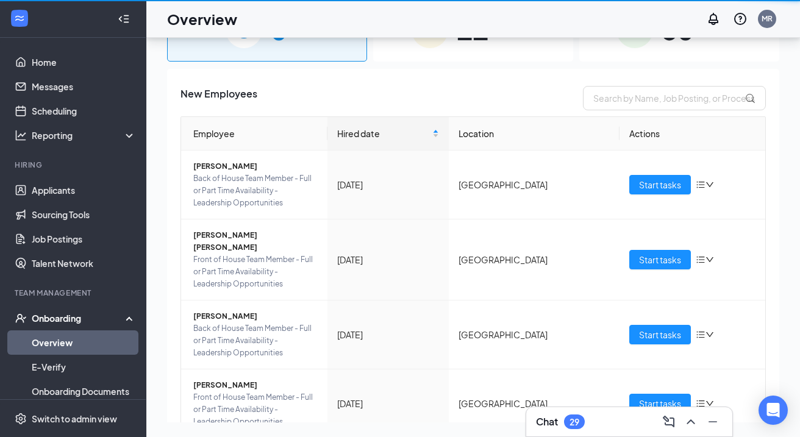
scroll to position [55, 0]
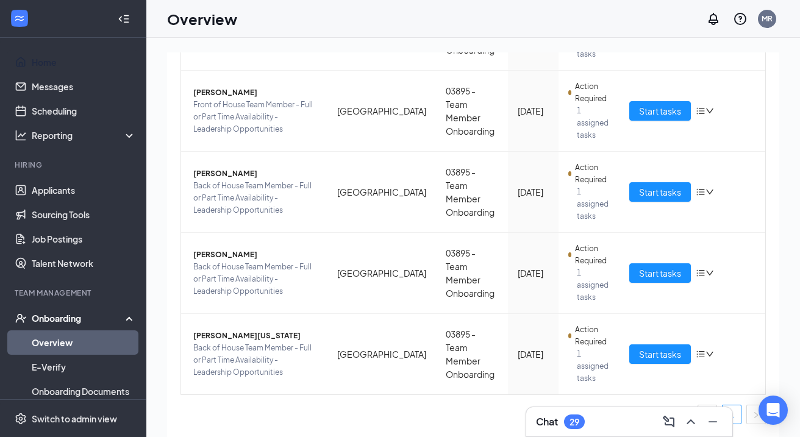
scroll to position [553, 0]
